Goal: Information Seeking & Learning: Learn about a topic

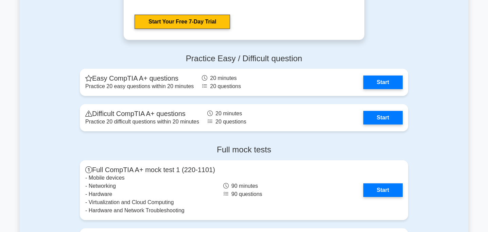
scroll to position [1325, 0]
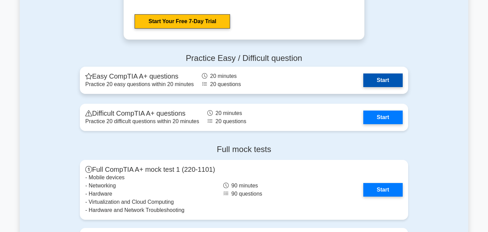
click at [382, 78] on link "Start" at bounding box center [382, 80] width 39 height 14
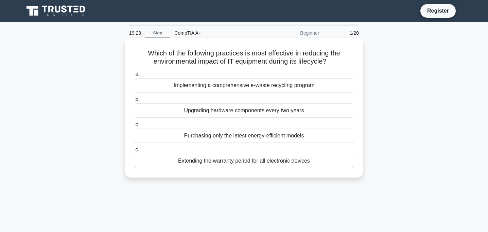
click at [310, 138] on div "Purchasing only the latest energy-efficient models" at bounding box center [244, 135] width 220 height 14
click at [134, 127] on input "c. Purchasing only the latest energy-efficient models" at bounding box center [134, 124] width 0 height 4
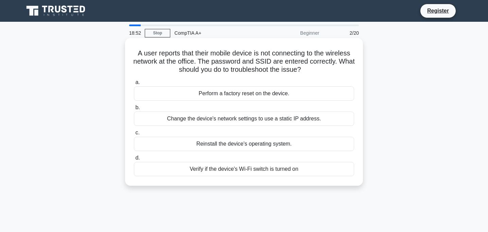
click at [293, 170] on div "Verify if the device's Wi-Fi switch is turned on" at bounding box center [244, 169] width 220 height 14
click at [134, 160] on input "d. Verify if the device's Wi-Fi switch is turned on" at bounding box center [134, 158] width 0 height 4
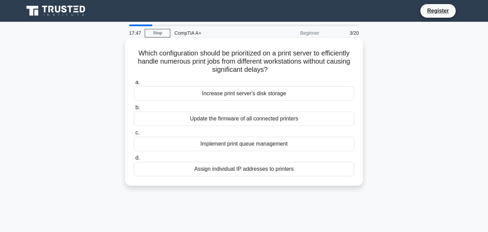
click at [268, 145] on div "Implement print queue management" at bounding box center [244, 144] width 220 height 14
click at [134, 135] on input "c. Implement print queue management" at bounding box center [134, 132] width 0 height 4
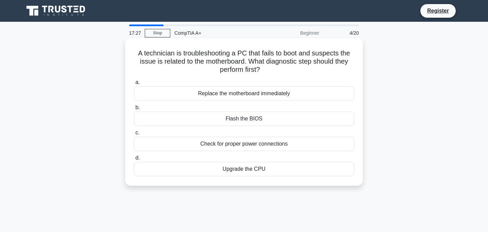
click at [286, 144] on div "Check for proper power connections" at bounding box center [244, 144] width 220 height 14
click at [134, 135] on input "c. Check for proper power connections" at bounding box center [134, 132] width 0 height 4
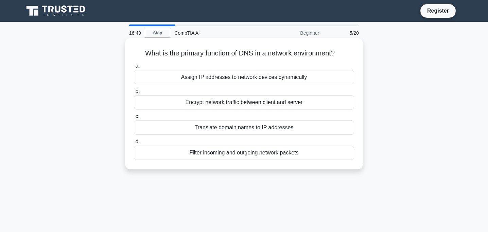
click at [302, 152] on div "Filter incoming and outgoing network packets" at bounding box center [244, 152] width 220 height 14
click at [134, 144] on input "d. Filter incoming and outgoing network packets" at bounding box center [134, 141] width 0 height 4
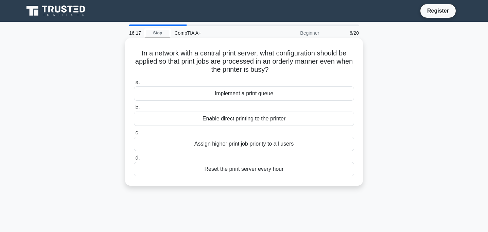
click at [298, 143] on div "Assign higher print job priority to all users" at bounding box center [244, 144] width 220 height 14
click at [134, 135] on input "c. Assign higher print job priority to all users" at bounding box center [134, 132] width 0 height 4
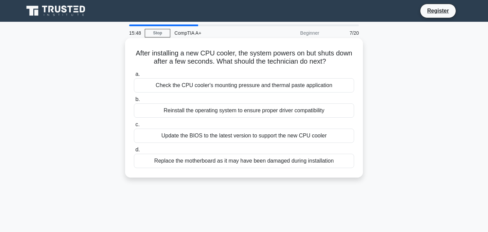
click at [197, 161] on div "Replace the motherboard as it may have been damaged during installation" at bounding box center [244, 161] width 220 height 14
click at [134, 152] on input "d. Replace the motherboard as it may have been damaged during installation" at bounding box center [134, 149] width 0 height 4
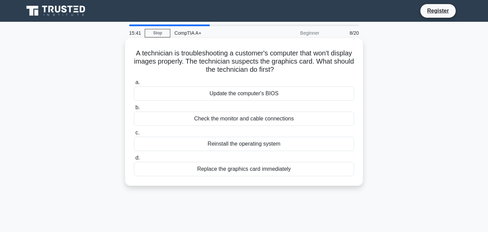
drag, startPoint x: 300, startPoint y: 69, endPoint x: 133, endPoint y: 48, distance: 168.7
click at [133, 48] on div "A technician is troubleshooting a customer's computer that won't display images…" at bounding box center [244, 112] width 232 height 142
copy h5 "A technician is troubleshooting a customer's computer that won't display images…"
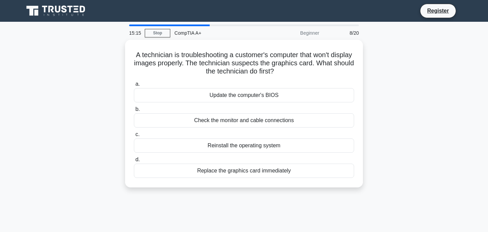
click at [440, 102] on div "A technician is troubleshooting a customer's computer that won't display images…" at bounding box center [244, 118] width 448 height 156
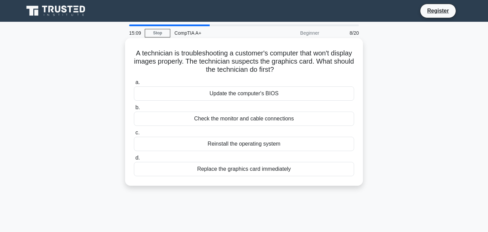
click at [240, 171] on div "Replace the graphics card immediately" at bounding box center [244, 169] width 220 height 14
click at [134, 160] on input "d. Replace the graphics card immediately" at bounding box center [134, 158] width 0 height 4
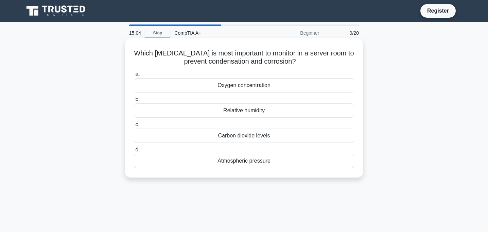
drag, startPoint x: 320, startPoint y: 62, endPoint x: 129, endPoint y: 52, distance: 191.1
click at [129, 52] on div "Which environmental factor is most important to monitor in a server room to pre…" at bounding box center [244, 108] width 232 height 134
copy h5 "Which environmental factor is most important to monitor in a server room to pre…"
click at [319, 66] on h5 "Which environmental factor is most important to monitor in a server room to pre…" at bounding box center [243, 57] width 221 height 17
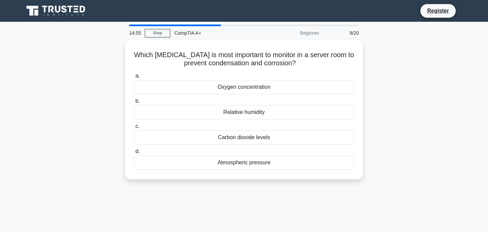
scroll to position [34, 0]
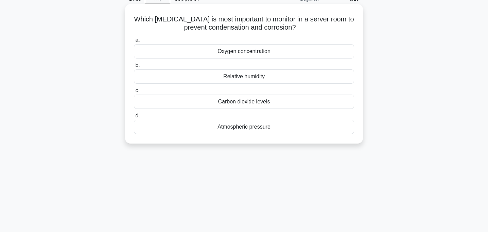
click at [259, 126] on div "Atmospheric pressure" at bounding box center [244, 127] width 220 height 14
click at [134, 118] on input "d. Atmospheric pressure" at bounding box center [134, 115] width 0 height 4
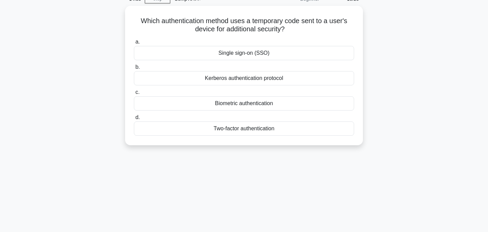
scroll to position [0, 0]
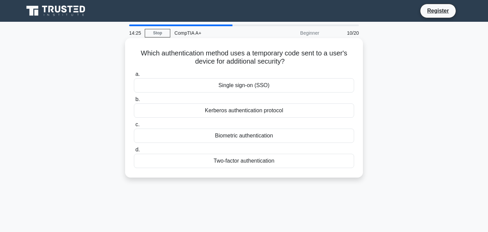
drag, startPoint x: 294, startPoint y: 63, endPoint x: 133, endPoint y: 52, distance: 161.3
click at [133, 52] on div "Which authentication method uses a temporary code sent to a user's device for a…" at bounding box center [244, 108] width 232 height 134
copy h5 "Which authentication method uses a temporary code sent to a user's device for a…"
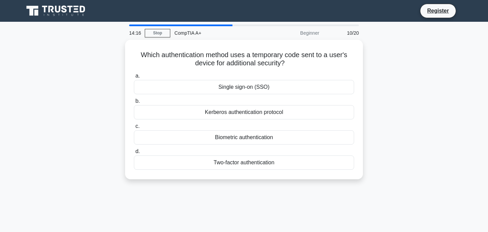
click at [422, 72] on div "Which authentication method uses a temporary code sent to a user's device for a…" at bounding box center [244, 113] width 448 height 147
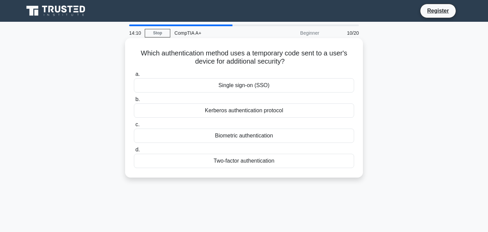
click at [271, 162] on div "Two-factor authentication" at bounding box center [244, 161] width 220 height 14
click at [134, 152] on input "d. Two-factor authentication" at bounding box center [134, 149] width 0 height 4
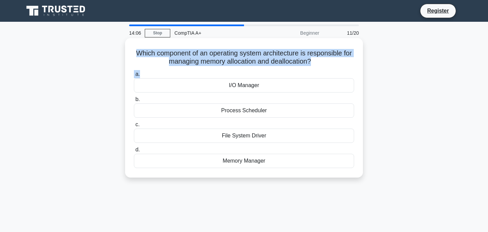
drag, startPoint x: 330, startPoint y: 68, endPoint x: 135, endPoint y: 54, distance: 195.5
click at [135, 54] on div "Which component of an operating system architecture is responsible for managing…" at bounding box center [244, 108] width 232 height 134
copy div "Which component of an operating system architecture is responsible for managing…"
click at [304, 58] on h5 "Which component of an operating system architecture is responsible for managing…" at bounding box center [243, 57] width 221 height 17
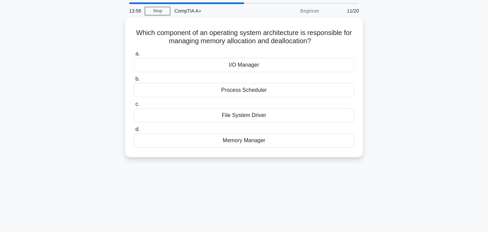
scroll to position [34, 0]
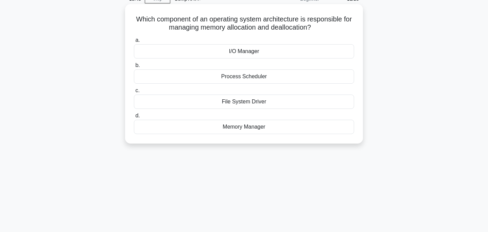
click at [262, 127] on div "Memory Manager" at bounding box center [244, 127] width 220 height 14
click at [134, 118] on input "d. Memory Manager" at bounding box center [134, 115] width 0 height 4
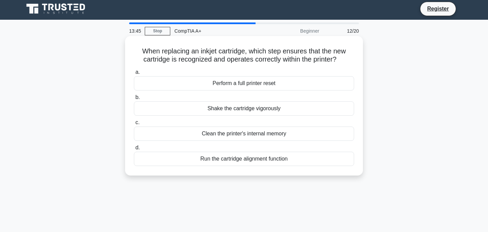
scroll to position [0, 0]
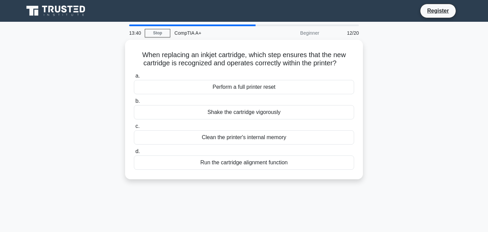
drag, startPoint x: 353, startPoint y: 64, endPoint x: 124, endPoint y: 55, distance: 229.1
click at [124, 55] on div "When replacing an inkjet cartridge, which step ensures that the new cartridge i…" at bounding box center [244, 113] width 448 height 147
copy h5 "When replacing an inkjet cartridge, which step ensures that the new cartridge i…"
click at [398, 72] on div "When replacing an inkjet cartridge, which step ensures that the new cartridge i…" at bounding box center [244, 113] width 448 height 147
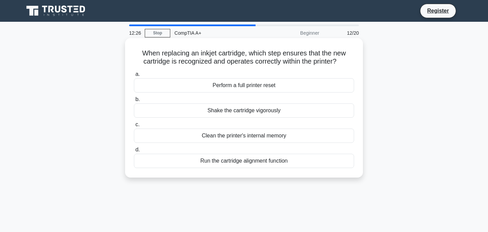
drag, startPoint x: 346, startPoint y: 62, endPoint x: 134, endPoint y: 43, distance: 212.8
click at [134, 43] on div "When replacing an inkjet cartridge, which step ensures that the new cartridge i…" at bounding box center [244, 108] width 232 height 134
copy h5 "When replacing an inkjet cartridge, which step ensures that the new cartridge i…"
click at [344, 60] on icon ".spinner_0XTQ{transform-origin:center;animation:spinner_y6GP .75s linear infini…" at bounding box center [340, 62] width 8 height 8
click at [290, 109] on div "Shake the cartridge vigorously" at bounding box center [244, 110] width 220 height 14
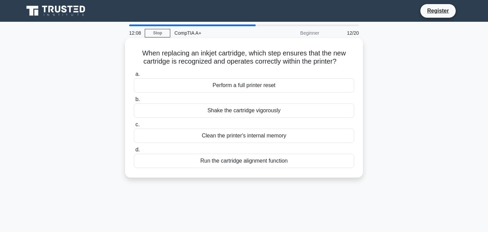
click at [134, 102] on input "b. Shake the cartridge vigorously" at bounding box center [134, 99] width 0 height 4
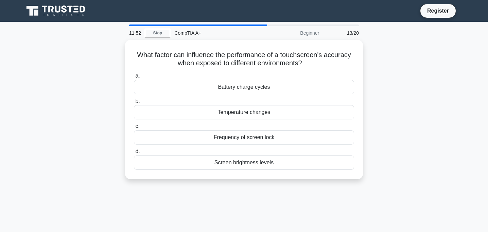
drag, startPoint x: 326, startPoint y: 67, endPoint x: 123, endPoint y: 48, distance: 203.3
click at [123, 48] on div "What factor can influence the performance of a touchscreen's accuracy when expo…" at bounding box center [244, 113] width 448 height 147
copy h5 "What factor can influence the performance of a touchscreen's accuracy when expo…"
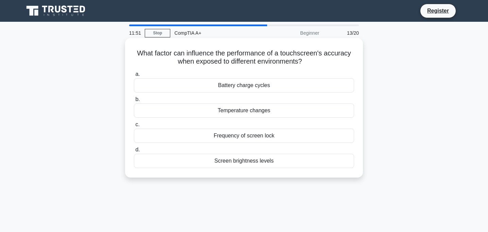
drag, startPoint x: 191, startPoint y: 62, endPoint x: 193, endPoint y: 59, distance: 3.5
click at [191, 61] on h5 "What factor can influence the performance of a touchscreen's accuracy when expo…" at bounding box center [243, 57] width 221 height 17
click at [201, 52] on h5 "What factor can influence the performance of a touchscreen's accuracy when expo…" at bounding box center [243, 57] width 221 height 17
click at [265, 161] on div "Screen brightness levels" at bounding box center [244, 161] width 220 height 14
click at [134, 152] on input "d. Screen brightness levels" at bounding box center [134, 149] width 0 height 4
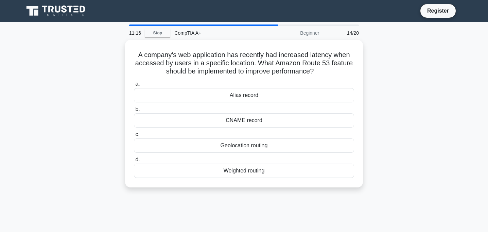
drag, startPoint x: 322, startPoint y: 68, endPoint x: 91, endPoint y: 49, distance: 231.7
click at [91, 49] on div "A company's web application has recently had increased latency when accessed by…" at bounding box center [244, 118] width 448 height 156
copy h5 "A company's web application has recently had increased latency when accessed by…"
click at [412, 91] on div "A company's web application has recently had increased latency when accessed by…" at bounding box center [244, 118] width 448 height 156
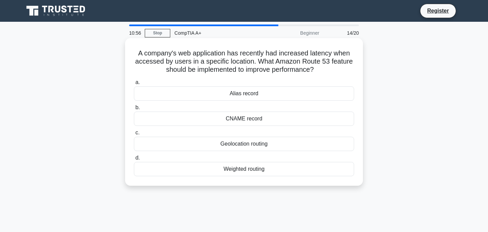
click at [255, 144] on div "Geolocation routing" at bounding box center [244, 144] width 220 height 14
click at [134, 135] on input "c. Geolocation routing" at bounding box center [134, 132] width 0 height 4
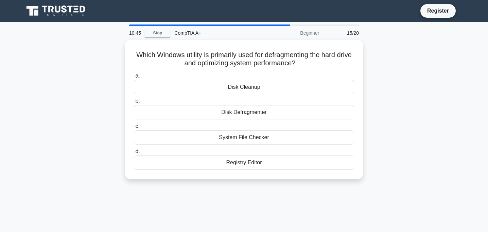
drag, startPoint x: 307, startPoint y: 65, endPoint x: 114, endPoint y: 46, distance: 194.1
click at [114, 46] on div "Which Windows utility is primarily used for defragmenting the hard drive and op…" at bounding box center [244, 113] width 448 height 147
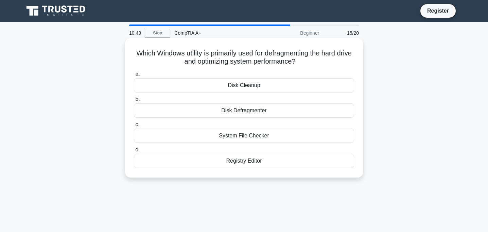
copy h5 "Which Windows utility is primarily used for defragmenting the hard drive and op…"
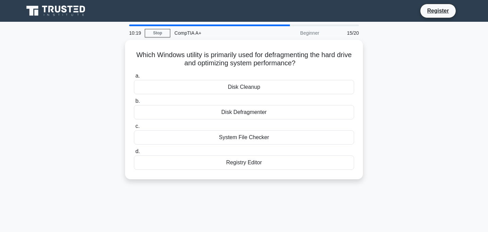
click at [375, 68] on div "Which Windows utility is primarily used for defragmenting the hard drive and op…" at bounding box center [244, 113] width 448 height 147
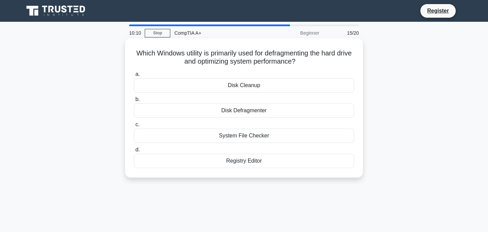
scroll to position [34, 0]
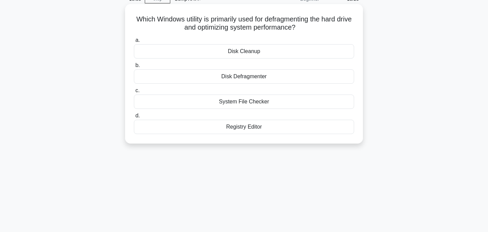
click at [266, 76] on div "Disk Defragmenter" at bounding box center [244, 76] width 220 height 14
click at [134, 68] on input "b. Disk Defragmenter" at bounding box center [134, 65] width 0 height 4
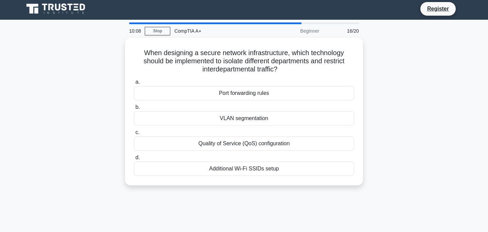
scroll to position [0, 0]
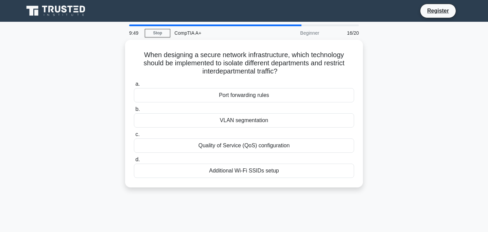
drag, startPoint x: 292, startPoint y: 73, endPoint x: 116, endPoint y: 53, distance: 177.1
click at [116, 53] on div "When designing a secure network infrastructure, which technology should be impl…" at bounding box center [244, 118] width 448 height 156
copy h5 "When designing a secure network infrastructure, which technology should be impl…"
click at [411, 120] on div "When designing a secure network infrastructure, which technology should be impl…" at bounding box center [244, 118] width 448 height 156
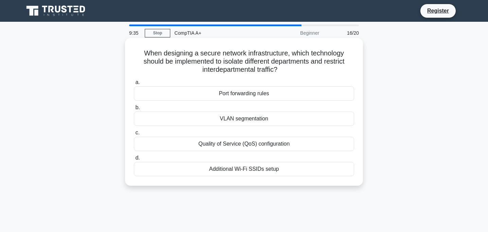
click at [266, 116] on div "VLAN segmentation" at bounding box center [244, 118] width 220 height 14
click at [134, 110] on input "b. VLAN segmentation" at bounding box center [134, 107] width 0 height 4
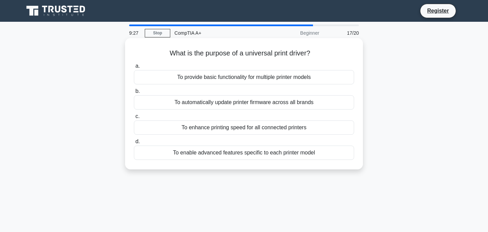
drag, startPoint x: 310, startPoint y: 53, endPoint x: 164, endPoint y: 55, distance: 145.4
click at [164, 55] on h5 "What is the purpose of a universal print driver? .spinner_0XTQ{transform-origin…" at bounding box center [243, 53] width 221 height 9
click at [295, 51] on h5 "What is the purpose of a universal print driver? .spinner_0XTQ{transform-origin…" at bounding box center [243, 53] width 221 height 9
click at [309, 79] on div "To provide basic functionality for multiple printer models" at bounding box center [244, 77] width 220 height 14
click at [134, 68] on input "a. To provide basic functionality for multiple printer models" at bounding box center [134, 66] width 0 height 4
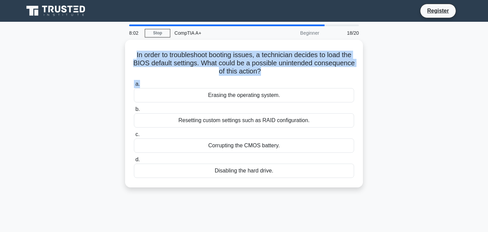
drag, startPoint x: 295, startPoint y: 75, endPoint x: 118, endPoint y: 56, distance: 178.3
click at [118, 56] on div "In order to troubleshoot booting issues, a technician decides to load the BIOS …" at bounding box center [244, 118] width 448 height 156
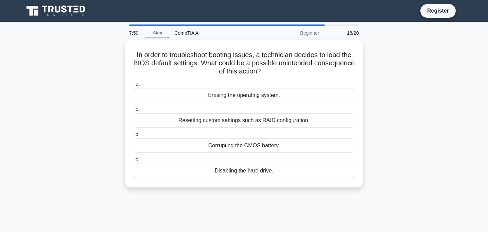
click at [423, 113] on div "In order to troubleshoot booting issues, a technician decides to load the BIOS …" at bounding box center [244, 118] width 448 height 156
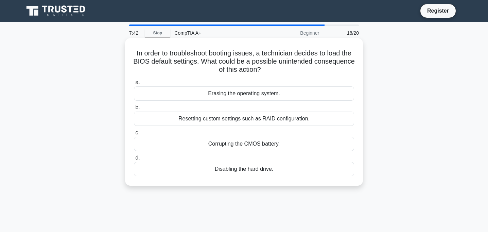
click at [272, 169] on div "Disabling the hard drive." at bounding box center [244, 169] width 220 height 14
click at [134, 160] on input "d. Disabling the hard drive." at bounding box center [134, 158] width 0 height 4
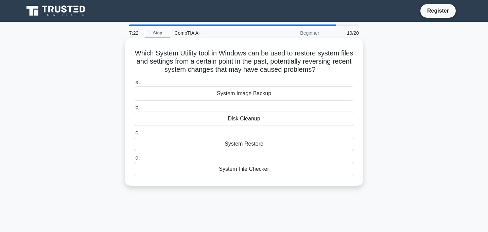
drag, startPoint x: 329, startPoint y: 70, endPoint x: 138, endPoint y: 46, distance: 192.3
click at [138, 46] on div "Which System Utility tool in Windows can be used to restore system files and se…" at bounding box center [244, 112] width 232 height 142
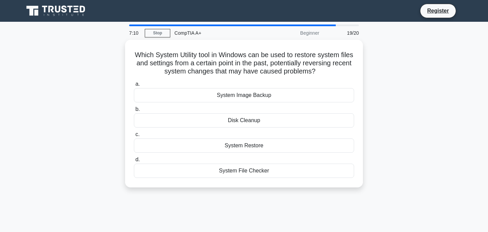
click at [390, 89] on div "Which System Utility tool in Windows can be used to restore system files and se…" at bounding box center [244, 118] width 448 height 156
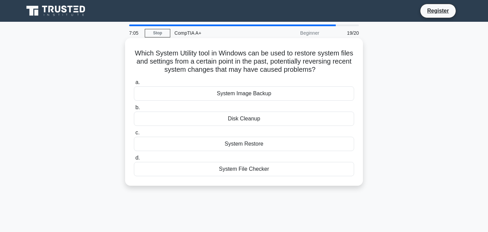
click at [257, 142] on div "System Restore" at bounding box center [244, 144] width 220 height 14
click at [134, 135] on input "c. System Restore" at bounding box center [134, 132] width 0 height 4
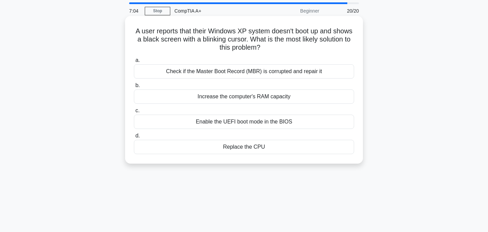
scroll to position [34, 0]
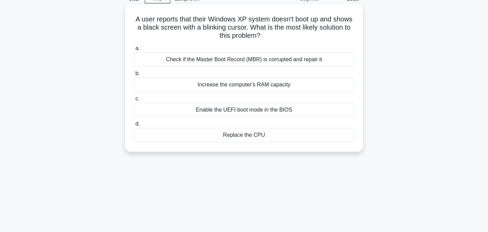
click at [243, 108] on div "Enable the UEFI boot mode in the BIOS" at bounding box center [244, 110] width 220 height 14
click at [134, 101] on input "c. Enable the UEFI boot mode in the BIOS" at bounding box center [134, 98] width 0 height 4
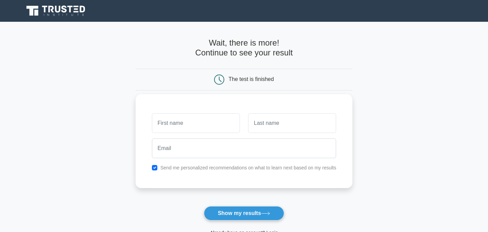
click at [217, 124] on input "text" at bounding box center [196, 123] width 88 height 20
type input "bayar"
click at [279, 122] on input "text" at bounding box center [292, 123] width 88 height 20
type input "bold"
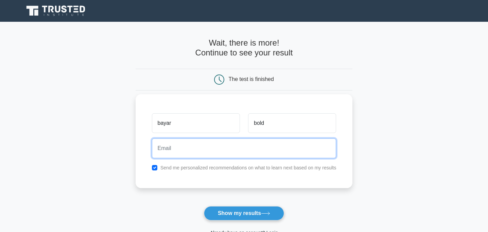
click at [283, 146] on input "email" at bounding box center [244, 148] width 184 height 20
type input "khadaabaykaa@gmail.com"
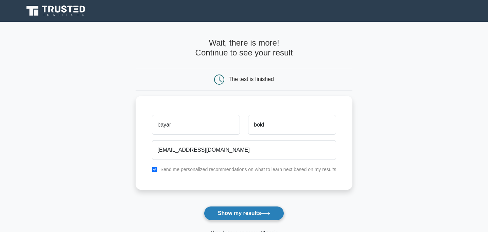
click at [257, 213] on button "Show my results" at bounding box center [244, 213] width 80 height 14
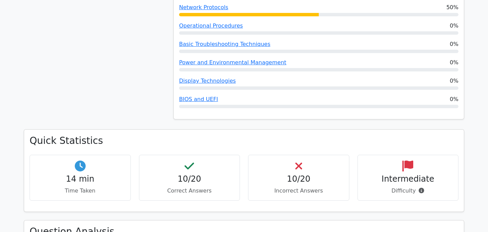
scroll to position [509, 0]
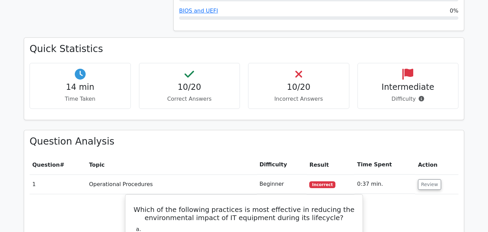
click at [296, 82] on h4 "10/20" at bounding box center [299, 87] width 90 height 10
click at [295, 69] on icon at bounding box center [298, 74] width 7 height 11
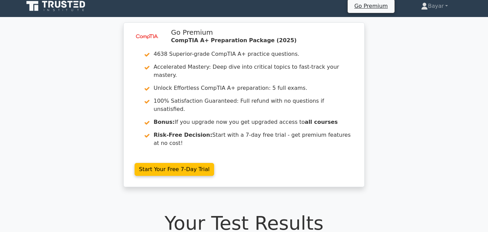
scroll to position [0, 0]
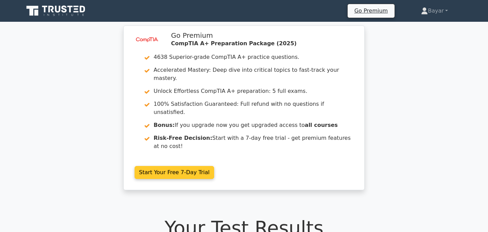
click at [183, 166] on link "Start Your Free 7-Day Trial" at bounding box center [173, 172] width 79 height 13
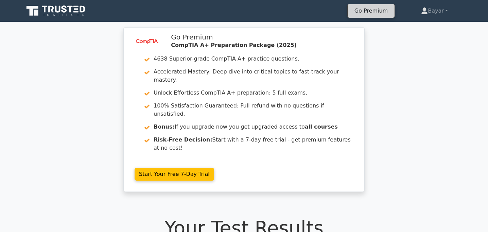
click at [363, 10] on link "Go Premium" at bounding box center [370, 10] width 41 height 9
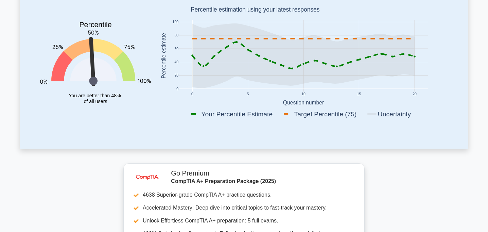
scroll to position [68, 0]
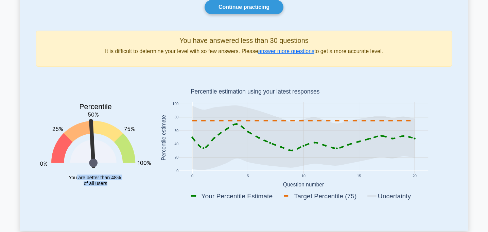
drag, startPoint x: 77, startPoint y: 179, endPoint x: 114, endPoint y: 188, distance: 38.1
click at [112, 186] on icon "Percentile You are better than 48% of all users" at bounding box center [95, 138] width 111 height 133
click at [121, 192] on icon "Percentile You are better than 48% of all users" at bounding box center [95, 138] width 111 height 133
click at [121, 185] on icon "Percentile You are better than 48% of all users" at bounding box center [95, 138] width 111 height 133
drag, startPoint x: 109, startPoint y: 183, endPoint x: 66, endPoint y: 171, distance: 44.8
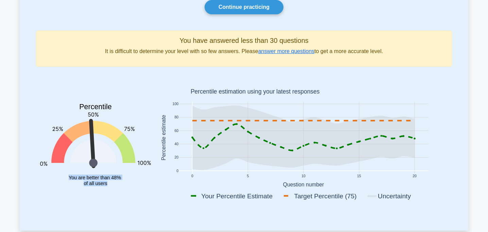
click at [66, 171] on icon "Percentile You are better than 48% of all users" at bounding box center [95, 138] width 111 height 133
copy text "You are better than 48% of all users"
click at [152, 191] on div "Percentile You are better than 48% of all users" at bounding box center [95, 138] width 119 height 133
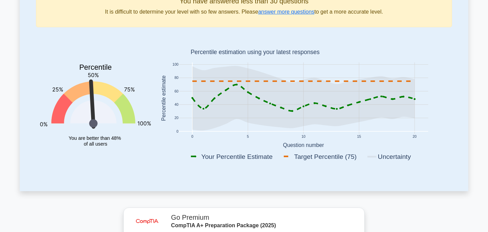
scroll to position [0, 0]
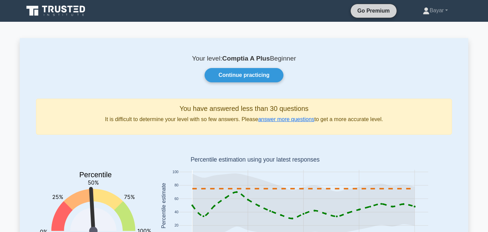
click at [365, 11] on link "Go Premium" at bounding box center [373, 10] width 40 height 8
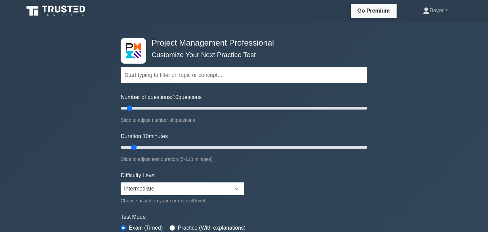
click at [200, 76] on input "text" at bounding box center [244, 75] width 247 height 16
click at [435, 86] on div "Project Management Professional Customize Your Next Practice Test Topics Scope …" at bounding box center [244, 235] width 488 height 427
drag, startPoint x: 130, startPoint y: 109, endPoint x: 383, endPoint y: 103, distance: 253.1
type input "200"
click at [367, 104] on input "Number of questions: 200 questions" at bounding box center [244, 108] width 247 height 8
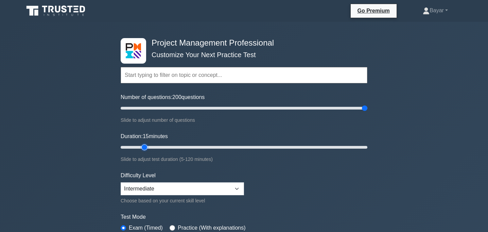
type input "10"
drag, startPoint x: 136, startPoint y: 145, endPoint x: 136, endPoint y: 163, distance: 17.7
click at [136, 151] on input "Duration: 10 minutes" at bounding box center [244, 147] width 247 height 8
drag, startPoint x: 363, startPoint y: 109, endPoint x: 133, endPoint y: 130, distance: 231.2
type input "15"
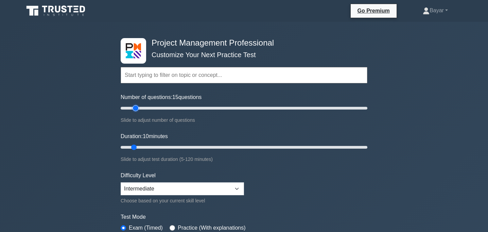
click at [133, 112] on input "Number of questions: 15 questions" at bounding box center [244, 108] width 247 height 8
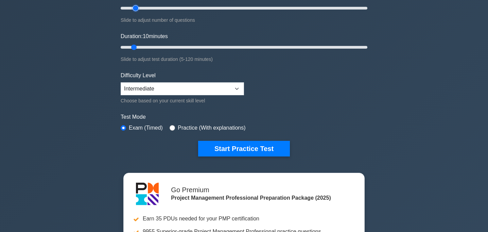
scroll to position [102, 0]
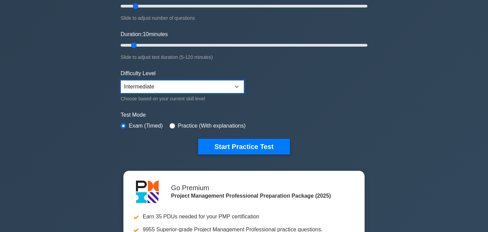
click at [234, 87] on select "Beginner Intermediate Expert" at bounding box center [182, 86] width 123 height 13
select select "beginner"
click at [121, 80] on select "Beginner Intermediate Expert" at bounding box center [182, 86] width 123 height 13
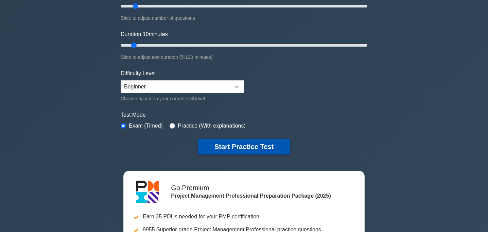
click at [243, 144] on button "Start Practice Test" at bounding box center [244, 147] width 92 height 16
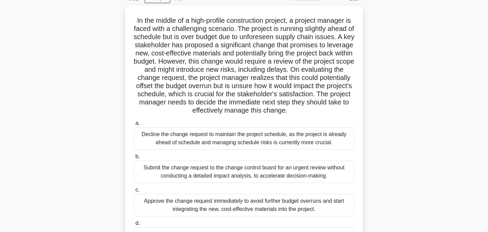
scroll to position [68, 0]
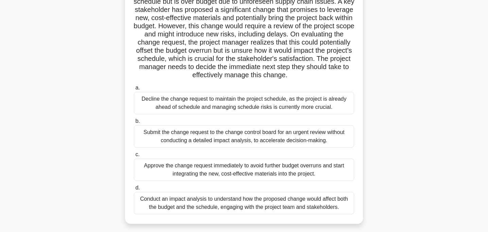
click at [239, 147] on div "Submit the change request to the change control board for an urgent review with…" at bounding box center [244, 136] width 220 height 22
click at [134, 123] on input "b. Submit the change request to the change control board for an urgent review w…" at bounding box center [134, 121] width 0 height 4
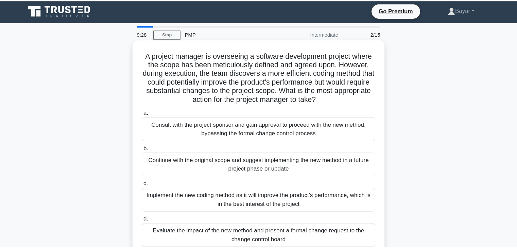
scroll to position [0, 0]
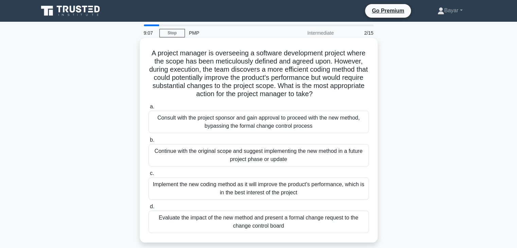
drag, startPoint x: 344, startPoint y: 95, endPoint x: 144, endPoint y: 57, distance: 203.2
click at [144, 57] on div "A project manager is overseeing a software development project where the scope …" at bounding box center [258, 140] width 232 height 199
click at [145, 54] on div "A project manager is overseeing a software development project where the scope …" at bounding box center [258, 140] width 232 height 199
drag, startPoint x: 145, startPoint y: 54, endPoint x: 287, endPoint y: 230, distance: 226.1
click at [287, 230] on div "A project manager is overseeing a software development project where the scope …" at bounding box center [258, 140] width 232 height 199
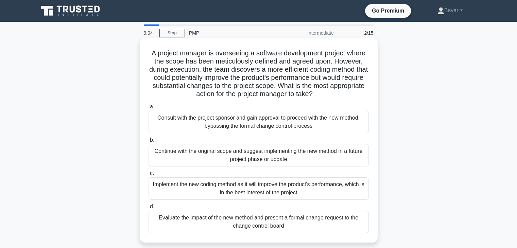
copy div "A project manager is overseeing a software development project where the scope …"
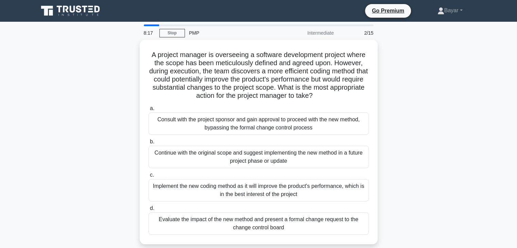
click at [452, 157] on div "A project manager is overseeing a software development project where the scope …" at bounding box center [258, 146] width 448 height 213
click at [476, 150] on div "A project manager is overseeing a software development project where the scope …" at bounding box center [258, 146] width 448 height 213
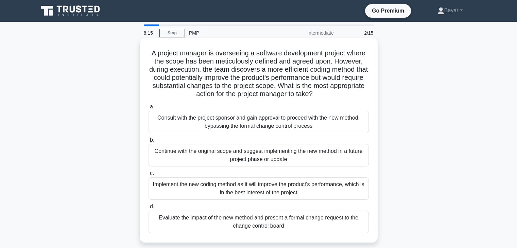
click at [287, 229] on div "Evaluate the impact of the new method and present a formal change request to th…" at bounding box center [258, 222] width 220 height 22
click at [148, 209] on input "d. Evaluate the impact of the new method and present a formal change request to…" at bounding box center [148, 206] width 0 height 4
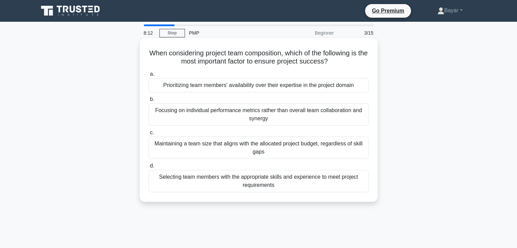
drag, startPoint x: 149, startPoint y: 51, endPoint x: 287, endPoint y: 185, distance: 192.1
click at [287, 185] on div "When considering project team composition, which of the following is the most i…" at bounding box center [258, 120] width 232 height 158
copy div "When considering project team composition, which of the following is the most i…"
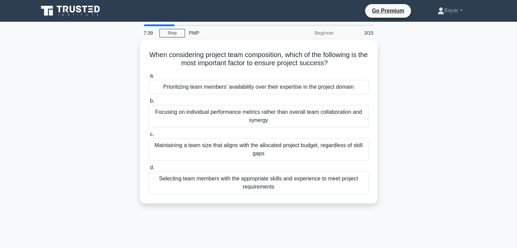
click at [441, 152] on div "When considering project team composition, which of the following is the most i…" at bounding box center [258, 126] width 448 height 172
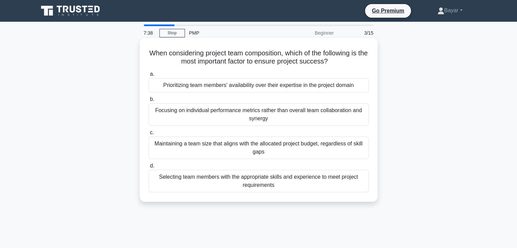
click at [291, 182] on div "Selecting team members with the appropriate skills and experience to meet proje…" at bounding box center [258, 181] width 220 height 22
click at [148, 168] on input "d. Selecting team members with the appropriate skills and experience to meet pr…" at bounding box center [148, 166] width 0 height 4
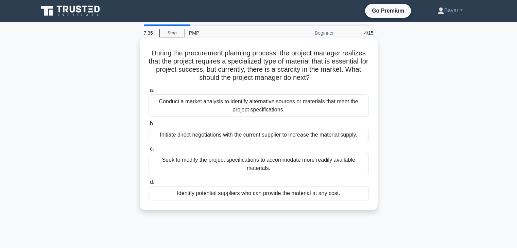
drag, startPoint x: 146, startPoint y: 51, endPoint x: 357, endPoint y: 191, distance: 254.0
click at [357, 191] on div "During the procurement planning process, the project manager realizes that the …" at bounding box center [258, 124] width 232 height 166
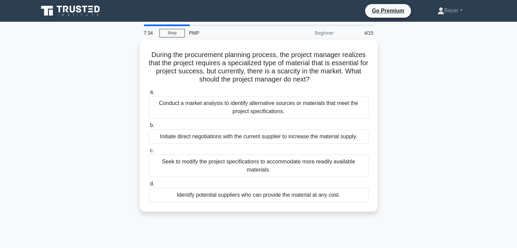
copy div "During the procurement planning process, the project manager realizes that the …"
click at [440, 149] on div "During the procurement planning process, the project manager realizes that the …" at bounding box center [258, 130] width 448 height 180
click at [424, 158] on div "During the procurement planning process, the project manager realizes that the …" at bounding box center [258, 130] width 448 height 180
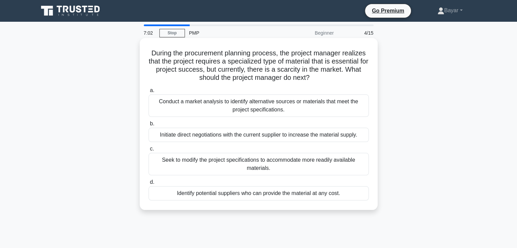
click at [355, 162] on div "Seek to modify the project specifications to accommodate more readily available…" at bounding box center [258, 164] width 220 height 22
click at [148, 151] on input "c. Seek to modify the project specifications to accommodate more readily availa…" at bounding box center [148, 149] width 0 height 4
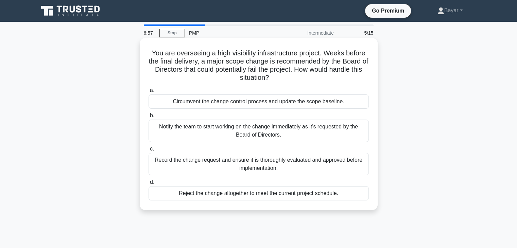
drag, startPoint x: 149, startPoint y: 51, endPoint x: 342, endPoint y: 201, distance: 245.1
click at [342, 201] on div "You are overseeing a high visibility infrastructure project. Weeks before the f…" at bounding box center [258, 124] width 232 height 166
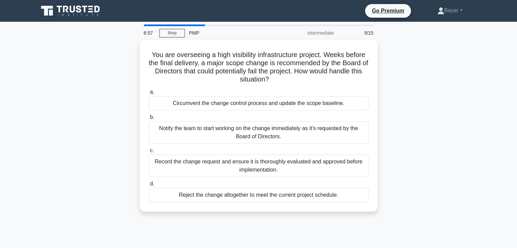
copy div "You are overseeing a high visibility infrastructure project. Weeks before the f…"
click at [446, 124] on div "You are overseeing a high visibility infrastructure project. Weeks before the f…" at bounding box center [258, 130] width 448 height 180
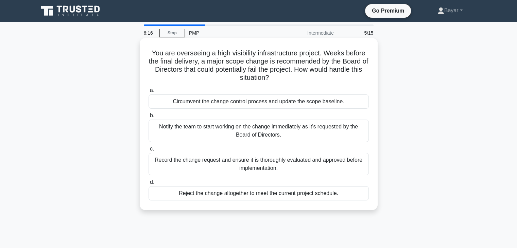
click at [319, 165] on div "Record the change request and ensure it is thoroughly evaluated and approved be…" at bounding box center [258, 164] width 220 height 22
click at [148, 151] on input "c. Record the change request and ensure it is thoroughly evaluated and approved…" at bounding box center [148, 149] width 0 height 4
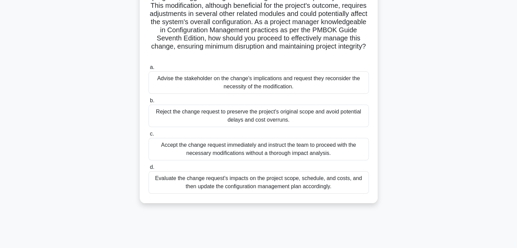
scroll to position [119, 0]
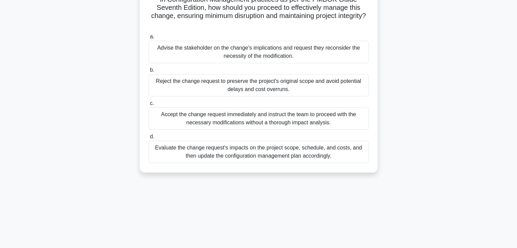
drag, startPoint x: 148, startPoint y: 52, endPoint x: 337, endPoint y: 156, distance: 215.4
click at [337, 156] on div "Imagine you are leading a project for developing an advanced software system. T…" at bounding box center [258, 46] width 232 height 248
copy div "Imagine you are leading a project for developing an advanced software system. T…"
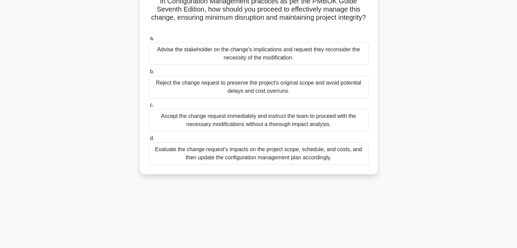
click at [447, 87] on div "Imagine you are leading a project for developing an advanced software system. T…" at bounding box center [258, 52] width 448 height 262
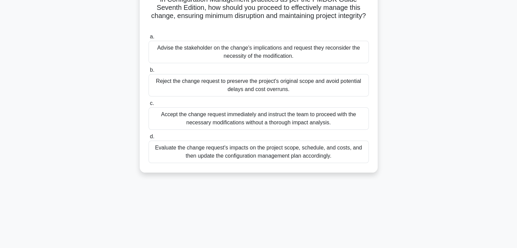
click at [270, 87] on div "Reject the change request to preserve the project's original scope and avoid po…" at bounding box center [258, 85] width 220 height 22
click at [148, 72] on input "b. Reject the change request to preserve the project's original scope and avoid…" at bounding box center [148, 70] width 0 height 4
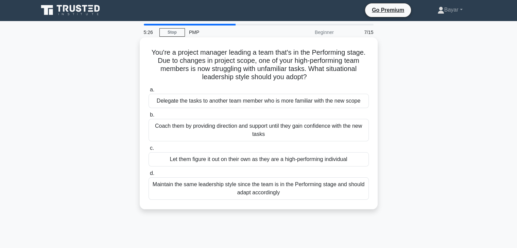
scroll to position [0, 0]
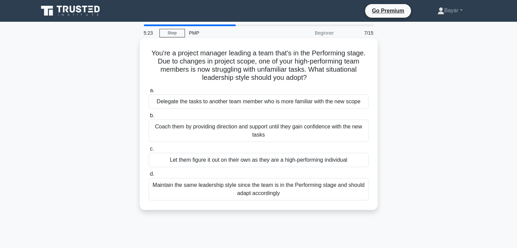
drag, startPoint x: 151, startPoint y: 51, endPoint x: 345, endPoint y: 201, distance: 245.9
click at [345, 201] on div "You're a project manager leading a team that's in the Performing stage. Due to …" at bounding box center [258, 124] width 232 height 166
copy div "ou're a project manager leading a team that's in the Performing stage. Due to c…"
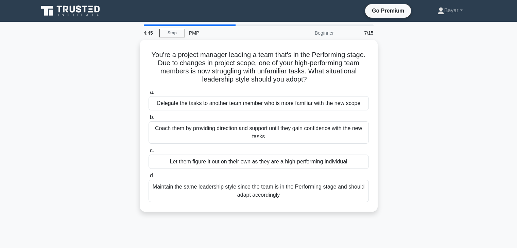
click at [477, 106] on div "You're a project manager leading a team that's in the Performing stage. Due to …" at bounding box center [258, 130] width 448 height 180
click at [421, 113] on div "You're a project manager leading a team that's in the Performing stage. Due to …" at bounding box center [258, 130] width 448 height 180
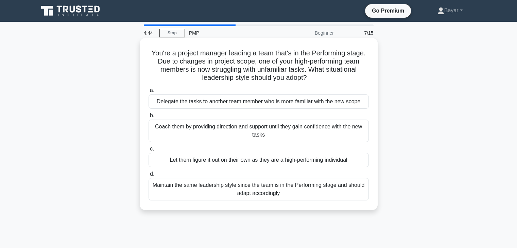
click at [291, 135] on div "Coach them by providing direction and support until they gain confidence with t…" at bounding box center [258, 131] width 220 height 22
click at [148, 118] on input "b. Coach them by providing direction and support until they gain confidence wit…" at bounding box center [148, 115] width 0 height 4
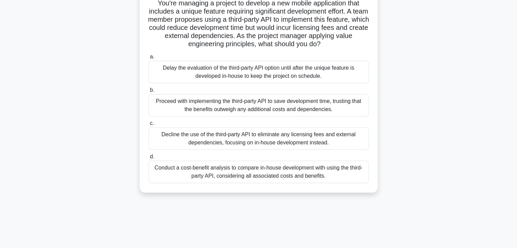
scroll to position [119, 0]
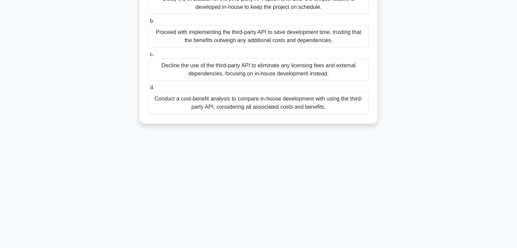
drag, startPoint x: 153, startPoint y: 53, endPoint x: 326, endPoint y: 126, distance: 187.9
click at [326, 121] on div "You're managing a project to develop a new mobile application that includes a u…" at bounding box center [258, 21] width 232 height 199
copy div "You're managing a project to develop a new mobile application that includes a u…"
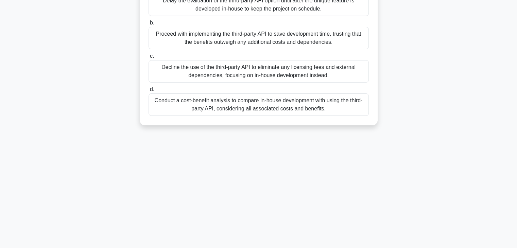
click at [403, 123] on div "You're managing a project to develop a new mobile application that includes a u…" at bounding box center [258, 27] width 448 height 213
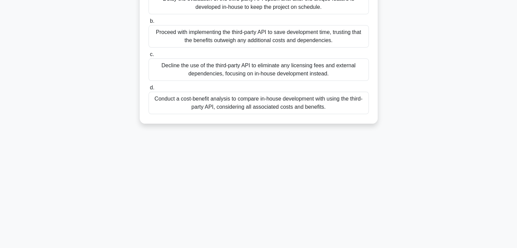
click at [336, 114] on div "Conduct a cost-benefit analysis to compare in-house development with using the …" at bounding box center [258, 103] width 220 height 22
click at [148, 90] on input "d. Conduct a cost-benefit analysis to compare in-house development with using t…" at bounding box center [148, 88] width 0 height 4
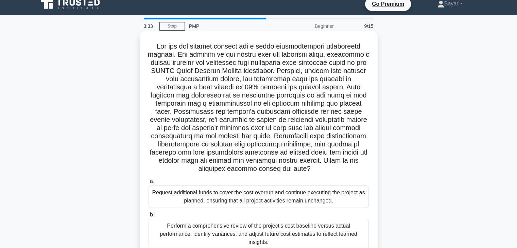
scroll to position [0, 0]
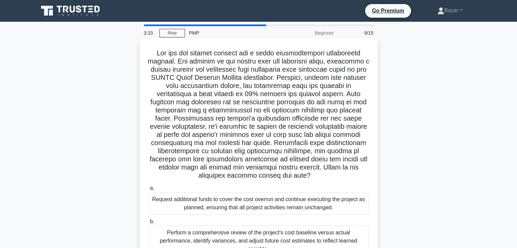
click at [296, 152] on h5 ".spinner_0XTQ{transform-origin:center;animation:spinner_y6GP .75s linear infini…" at bounding box center [258, 114] width 221 height 131
click at [294, 204] on div "Request additional funds to cover the cost overrun and continue executing the p…" at bounding box center [258, 203] width 220 height 22
click at [148, 191] on input "a. Request additional funds to cover the cost overrun and continue executing th…" at bounding box center [148, 188] width 0 height 4
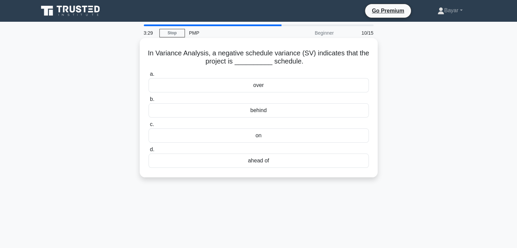
drag, startPoint x: 155, startPoint y: 53, endPoint x: 302, endPoint y: 176, distance: 192.2
click at [302, 176] on div "In Variance Analysis, a negative schedule variance (SV) indicates that the proj…" at bounding box center [259, 107] width 238 height 139
copy div "n Variance Analysis, a negative schedule variance (SV) indicates that the proje…"
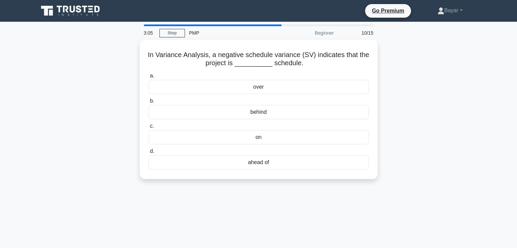
click at [403, 107] on div "In Variance Analysis, a negative schedule variance (SV) indicates that the proj…" at bounding box center [258, 113] width 448 height 147
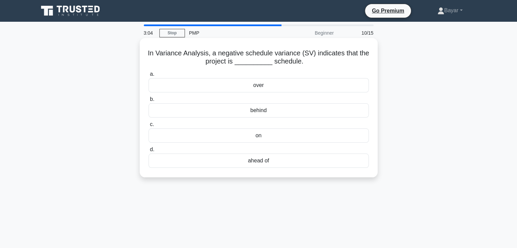
click at [303, 135] on div "on" at bounding box center [258, 135] width 220 height 14
click at [148, 127] on input "c. on" at bounding box center [148, 124] width 0 height 4
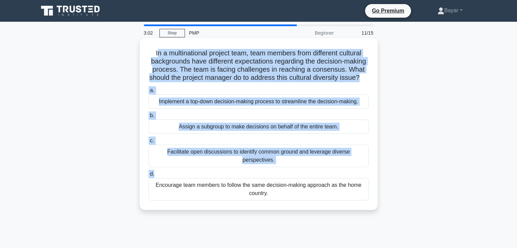
drag, startPoint x: 152, startPoint y: 50, endPoint x: 270, endPoint y: 177, distance: 173.5
click at [270, 177] on div "In a multinational project team, team members from different cultural backgroun…" at bounding box center [258, 124] width 232 height 166
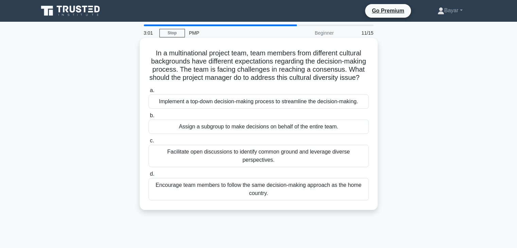
click at [146, 51] on div "In a multinational project team, team members from different cultural backgroun…" at bounding box center [258, 124] width 232 height 166
drag, startPoint x: 146, startPoint y: 51, endPoint x: 261, endPoint y: 208, distance: 195.2
click at [261, 207] on div "In a multinational project team, team members from different cultural backgroun…" at bounding box center [258, 124] width 232 height 166
copy div "In a multinational project team, team members from different cultural backgroun…"
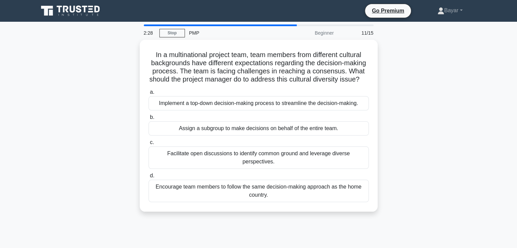
click at [416, 99] on div "In a multinational project team, team members from different cultural backgroun…" at bounding box center [258, 130] width 448 height 180
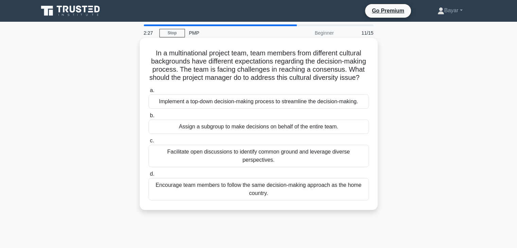
click at [279, 163] on div "Facilitate open discussions to identify common ground and leverage diverse pers…" at bounding box center [258, 156] width 220 height 22
click at [148, 143] on input "c. Facilitate open discussions to identify common ground and leverage diverse p…" at bounding box center [148, 141] width 0 height 4
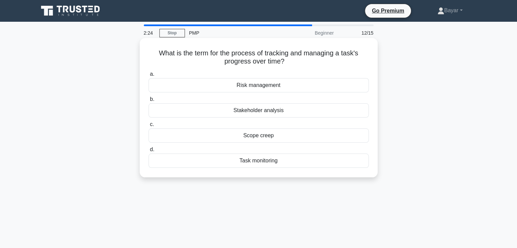
drag, startPoint x: 156, startPoint y: 51, endPoint x: 290, endPoint y: 161, distance: 173.0
click at [290, 161] on div "What is the term for the process of tracking and managing a task's progress ove…" at bounding box center [258, 108] width 232 height 134
copy div "What is the term for the process of tracking and managing a task's progress ove…"
click at [368, 148] on div "d. Task monitoring" at bounding box center [258, 156] width 228 height 22
click at [272, 162] on div "Task monitoring" at bounding box center [258, 161] width 220 height 14
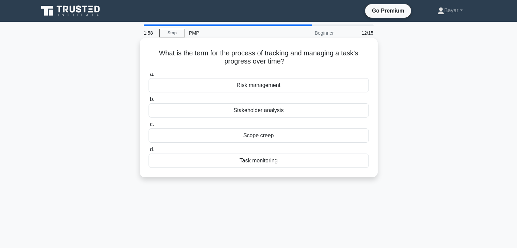
click at [148, 152] on input "d. Task monitoring" at bounding box center [148, 149] width 0 height 4
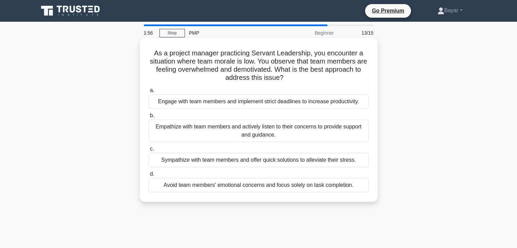
drag, startPoint x: 152, startPoint y: 51, endPoint x: 356, endPoint y: 201, distance: 253.5
click at [356, 201] on div "As a project manager practicing Servant Leadership, you encounter a situation w…" at bounding box center [259, 120] width 238 height 164
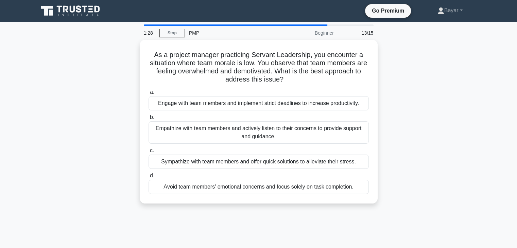
click at [406, 70] on div "As a project manager practicing Servant Leadership, you encounter a situation w…" at bounding box center [258, 126] width 448 height 172
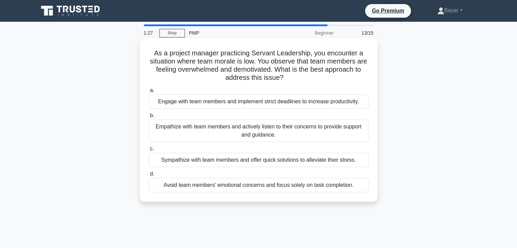
click at [281, 128] on div "Empathize with team members and actively listen to their concerns to provide su…" at bounding box center [258, 131] width 220 height 22
click at [148, 118] on input "b. Empathize with team members and actively listen to their concerns to provide…" at bounding box center [148, 115] width 0 height 4
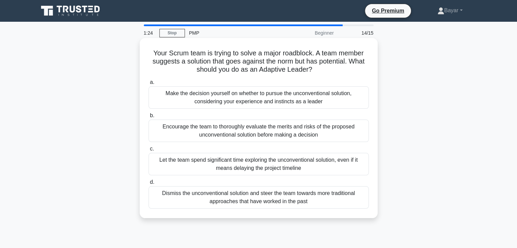
drag, startPoint x: 151, startPoint y: 52, endPoint x: 311, endPoint y: 210, distance: 224.6
click at [311, 210] on div "Your Scrum team is trying to solve a major roadblock. A team member suggests a …" at bounding box center [258, 128] width 232 height 175
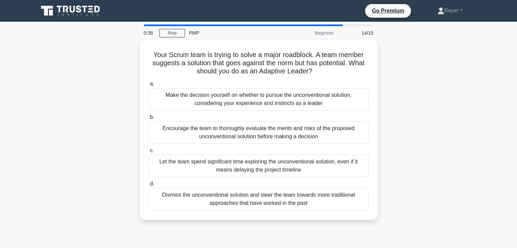
click at [418, 84] on div "Your Scrum team is trying to solve a major roadblock. A team member suggests a …" at bounding box center [258, 134] width 448 height 188
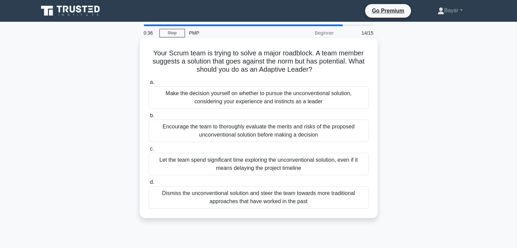
click at [275, 168] on div "Let the team spend significant time exploring the unconventional solution, even…" at bounding box center [258, 164] width 220 height 22
click at [148, 151] on input "c. Let the team spend significant time exploring the unconventional solution, e…" at bounding box center [148, 149] width 0 height 4
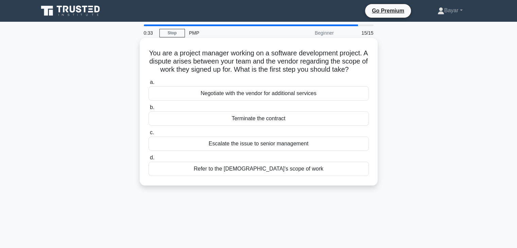
drag, startPoint x: 150, startPoint y: 52, endPoint x: 306, endPoint y: 184, distance: 203.9
click at [306, 183] on div "You are a project manager working on a software development project. A dispute …" at bounding box center [258, 112] width 232 height 142
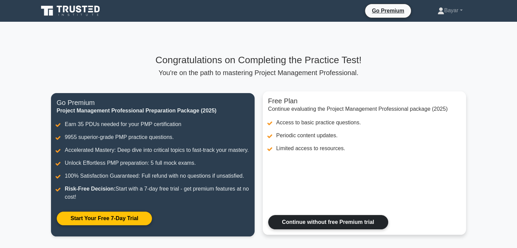
click at [331, 229] on link "Continue without free Premium trial" at bounding box center [328, 222] width 120 height 14
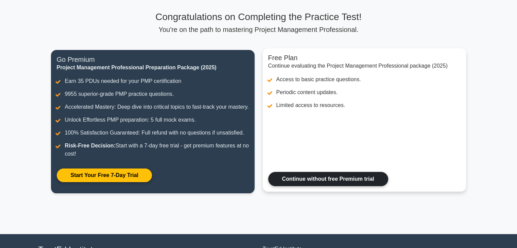
scroll to position [112, 0]
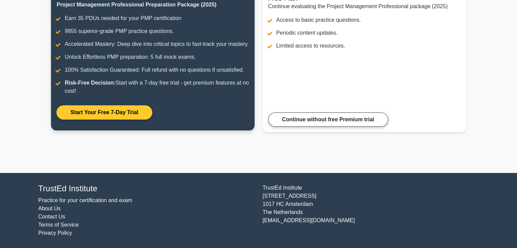
click at [132, 112] on link "Start Your Free 7-Day Trial" at bounding box center [103, 112] width 95 height 14
